Goal: Check status: Check status

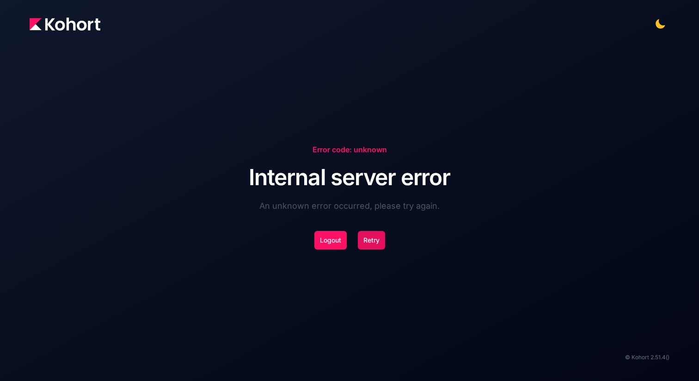
click at [365, 244] on button "Retry" at bounding box center [371, 240] width 27 height 19
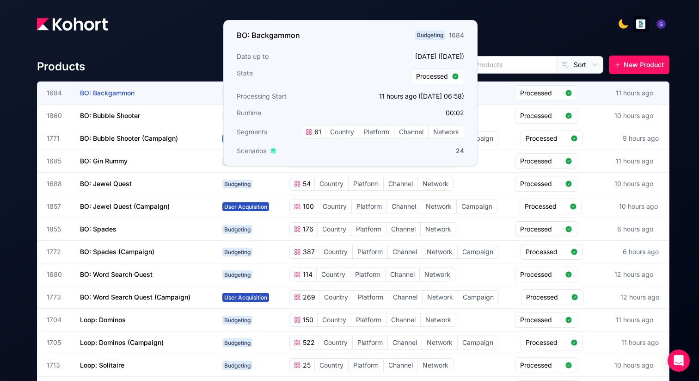
click at [113, 90] on span "BO: Backgammon" at bounding box center [107, 93] width 55 height 8
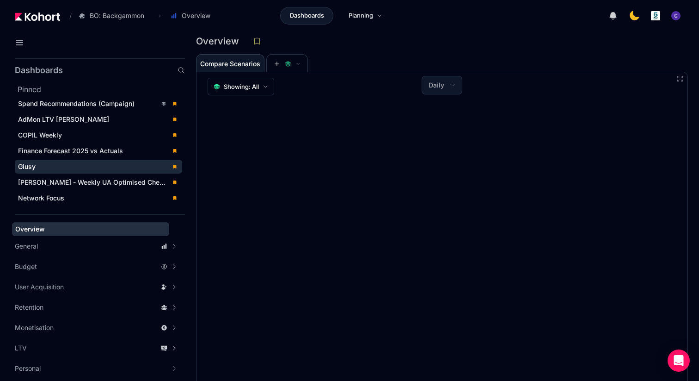
click at [37, 170] on div "Giusy" at bounding box center [92, 166] width 148 height 9
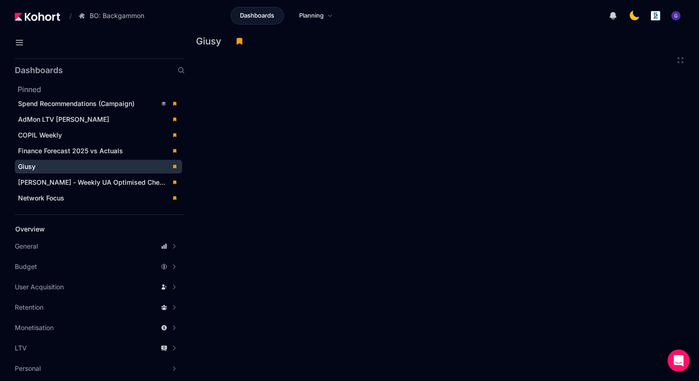
click at [271, 41] on div "Giusy" at bounding box center [438, 41] width 485 height 14
click at [17, 44] on icon at bounding box center [19, 42] width 11 height 11
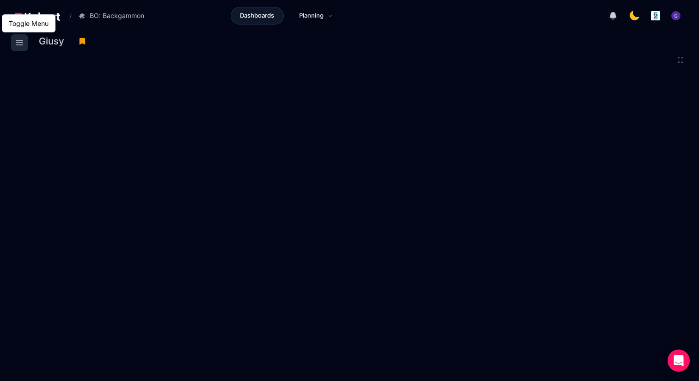
click at [18, 46] on icon at bounding box center [19, 42] width 11 height 11
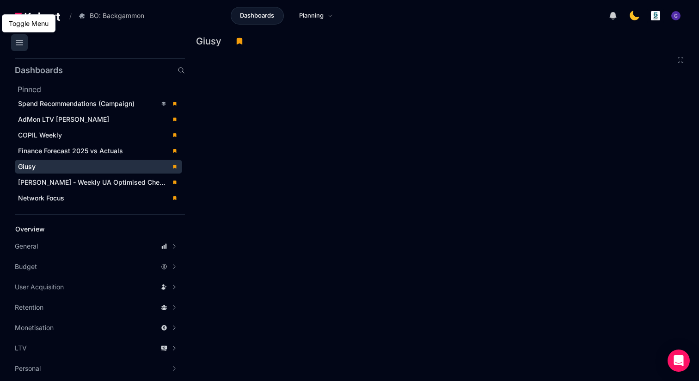
click at [20, 46] on icon at bounding box center [19, 42] width 11 height 11
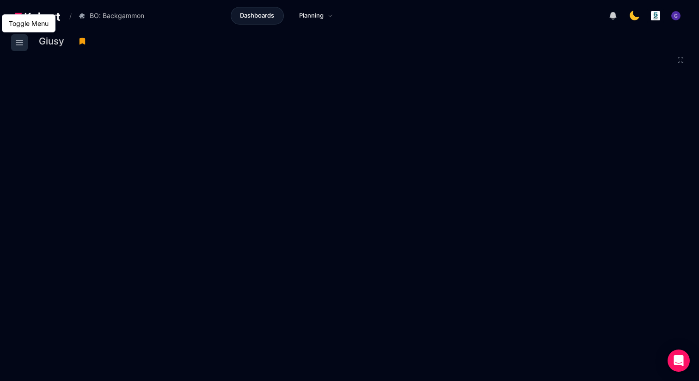
click at [19, 43] on icon at bounding box center [19, 42] width 11 height 11
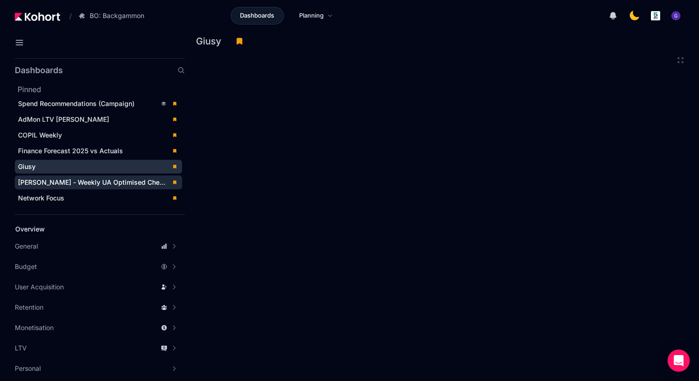
click at [60, 183] on span "[PERSON_NAME] - Weekly UA Optimised Checks vs Budget" at bounding box center [111, 182] width 186 height 8
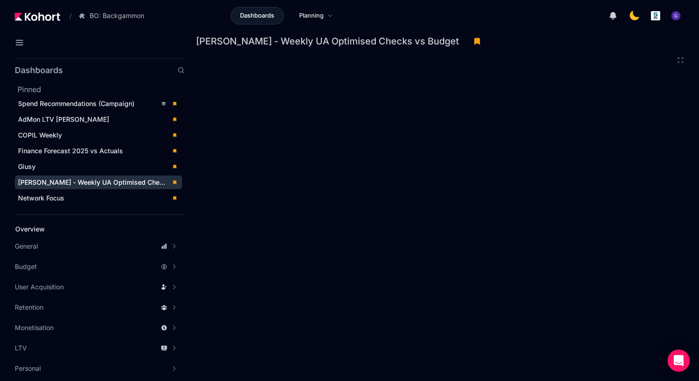
click at [567, 13] on div at bounding box center [552, 15] width 265 height 19
click at [20, 45] on icon at bounding box center [19, 42] width 6 height 5
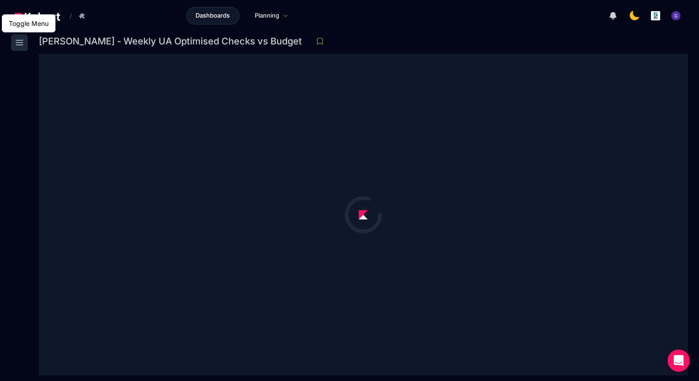
click at [19, 41] on icon at bounding box center [19, 42] width 11 height 11
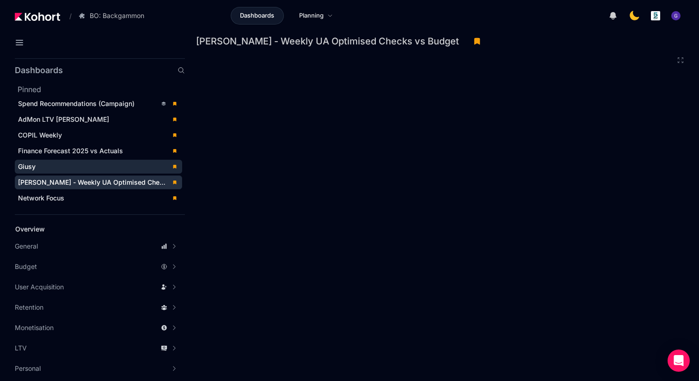
click at [31, 167] on span "Giusy" at bounding box center [27, 166] width 18 height 8
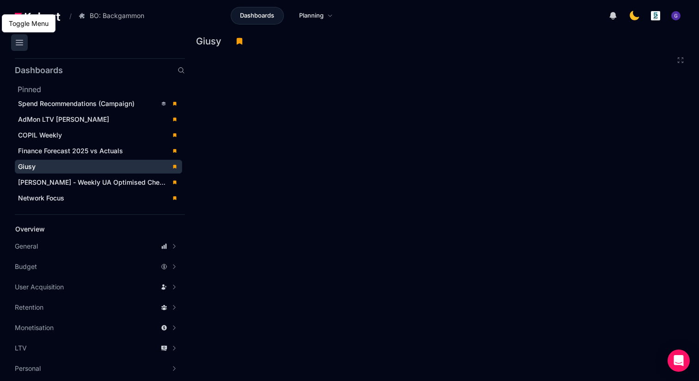
click at [17, 43] on icon at bounding box center [19, 42] width 6 height 5
